Goal: Information Seeking & Learning: Learn about a topic

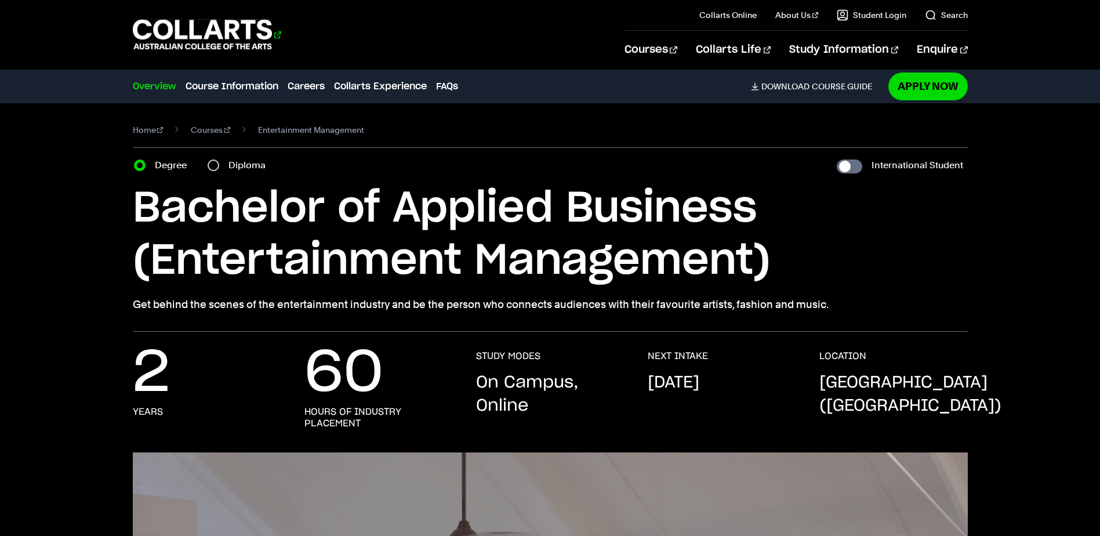
click at [200, 32] on 1 "Go to homepage" at bounding box center [203, 35] width 140 height 30
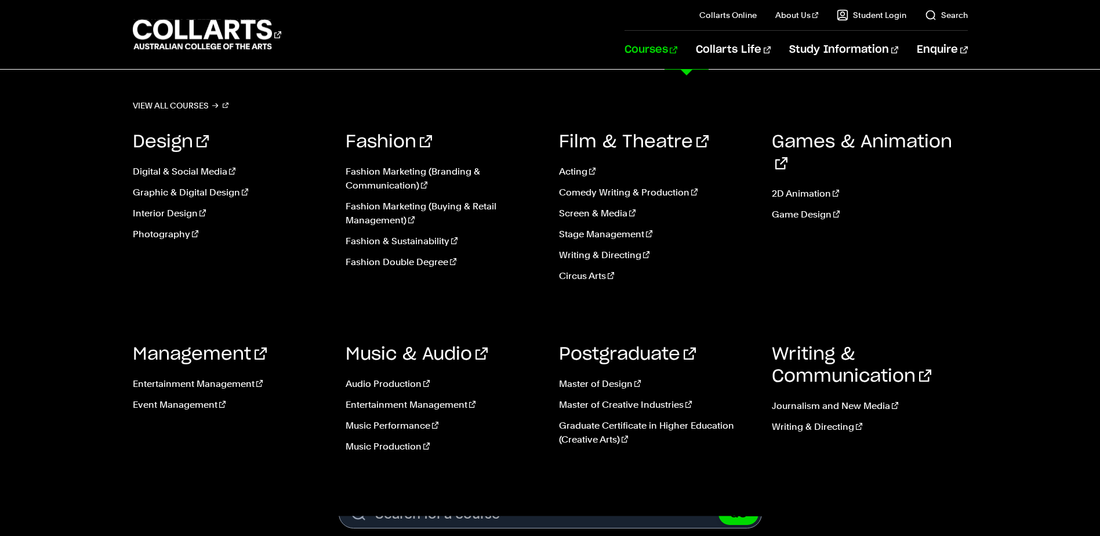
click at [677, 50] on link "Courses" at bounding box center [651, 50] width 53 height 38
